Goal: Register for event/course

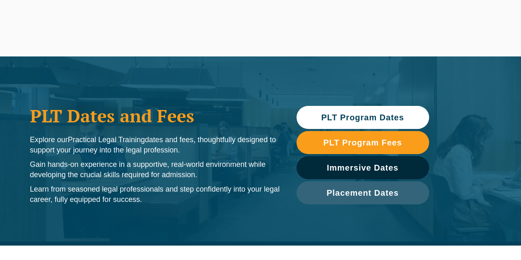
click at [396, 117] on span "PLT Program Dates" at bounding box center [363, 117] width 83 height 8
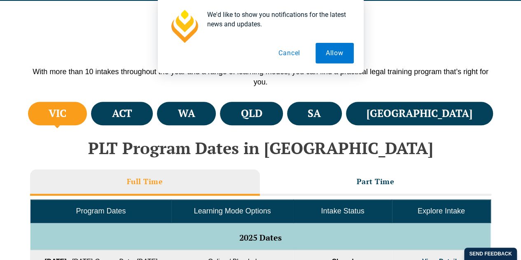
scroll to position [246, 0]
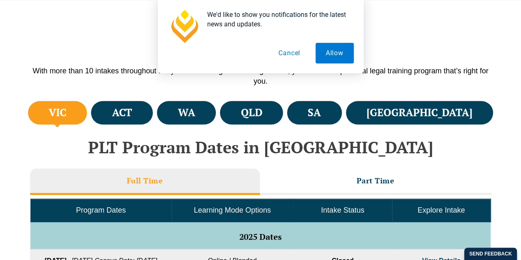
click at [289, 50] on button "Cancel" at bounding box center [289, 53] width 42 height 21
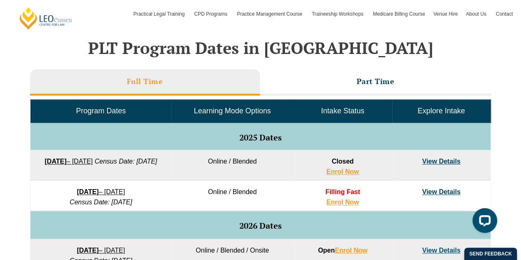
scroll to position [350, 0]
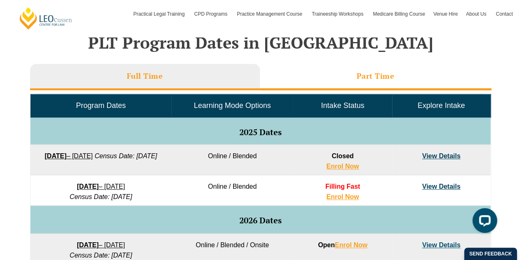
click at [350, 75] on li "Part Time" at bounding box center [376, 77] width 232 height 26
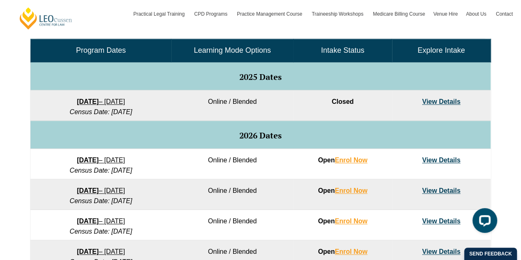
scroll to position [411, 0]
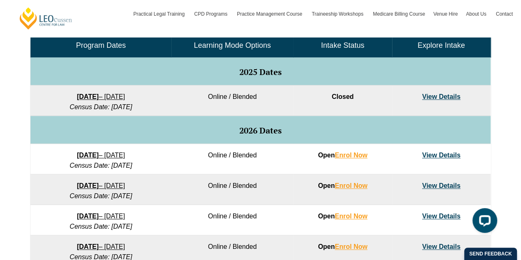
click at [441, 153] on link "View Details" at bounding box center [442, 155] width 38 height 7
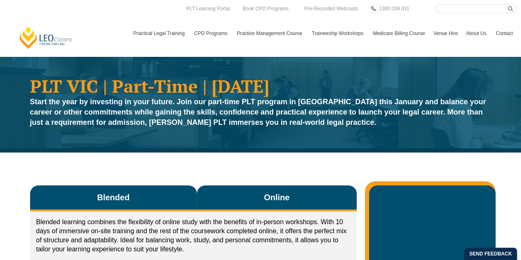
click at [301, 188] on button "Online" at bounding box center [277, 198] width 160 height 26
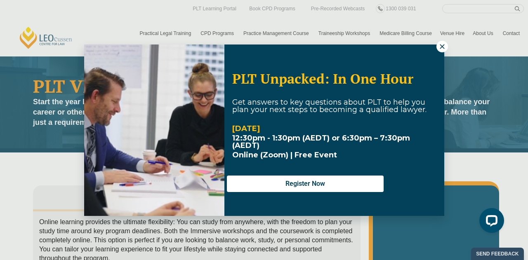
click at [441, 46] on icon at bounding box center [441, 46] width 5 height 5
